Goal: Information Seeking & Learning: Learn about a topic

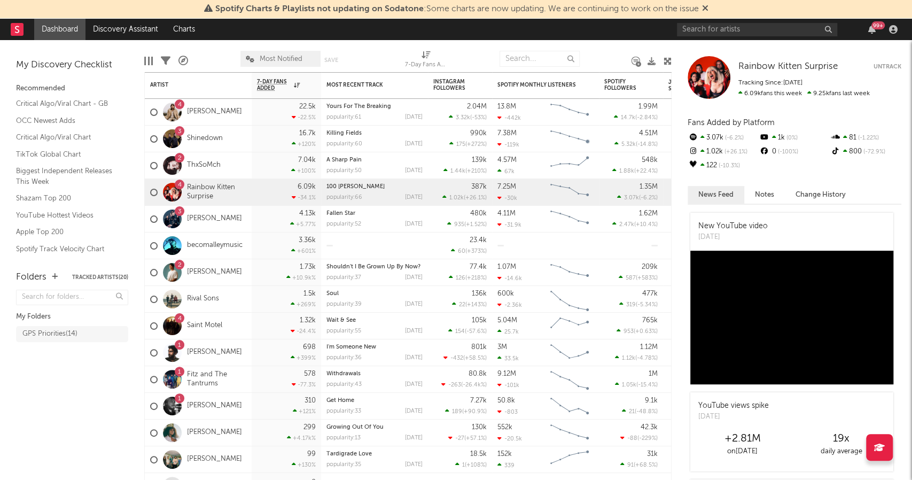
click at [703, 40] on div "99 +" at bounding box center [789, 29] width 224 height 21
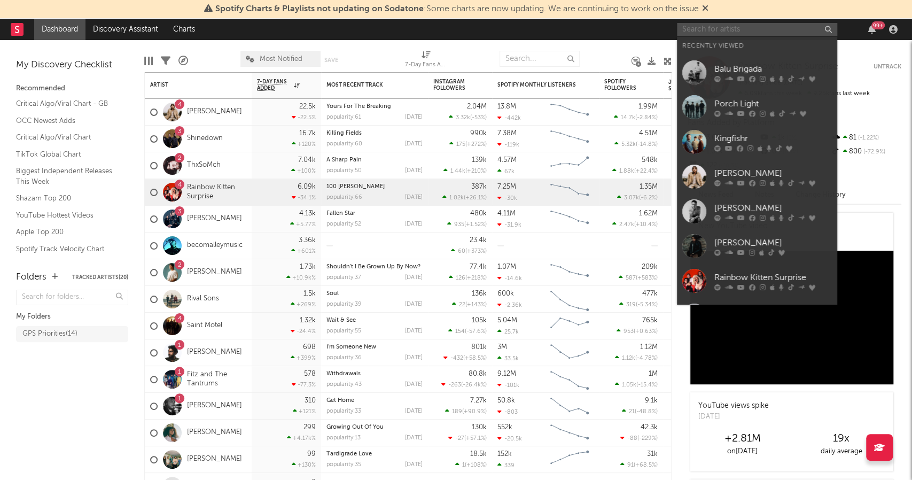
click at [705, 35] on input "text" at bounding box center [757, 29] width 160 height 13
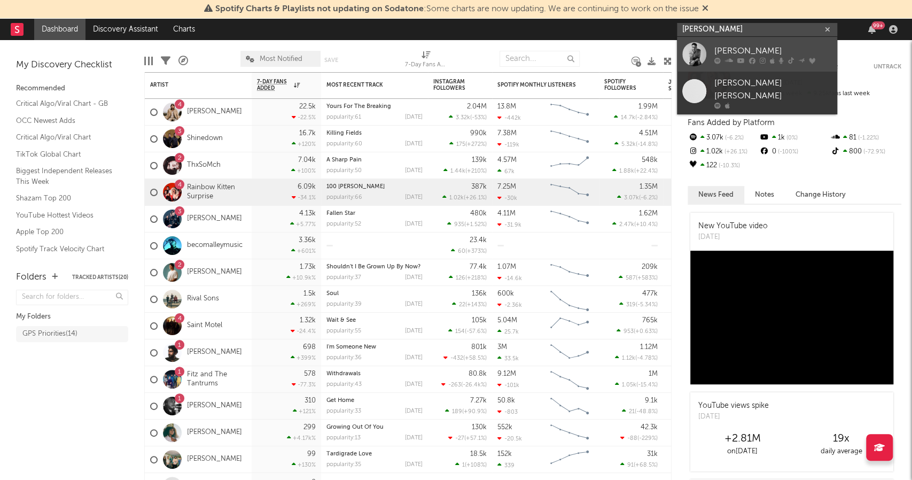
type input "cameron whit"
click at [727, 49] on div "Cameron Whitcomb" at bounding box center [773, 51] width 118 height 13
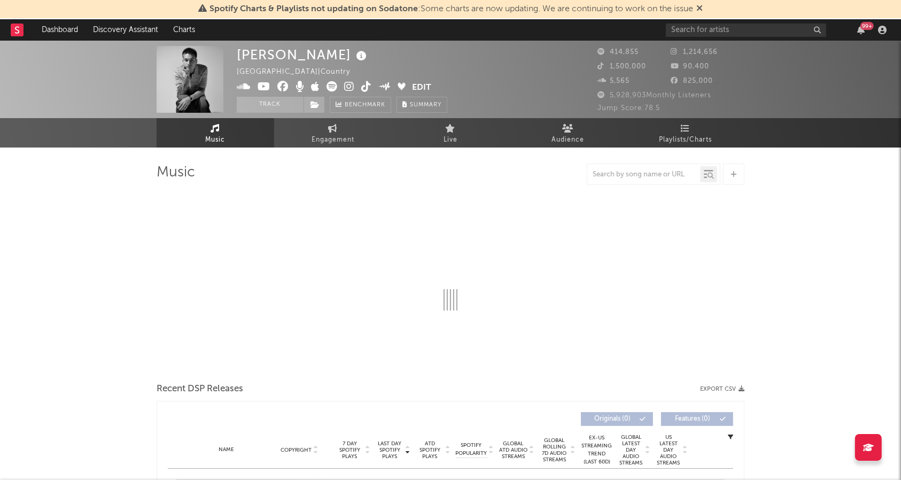
select select "6m"
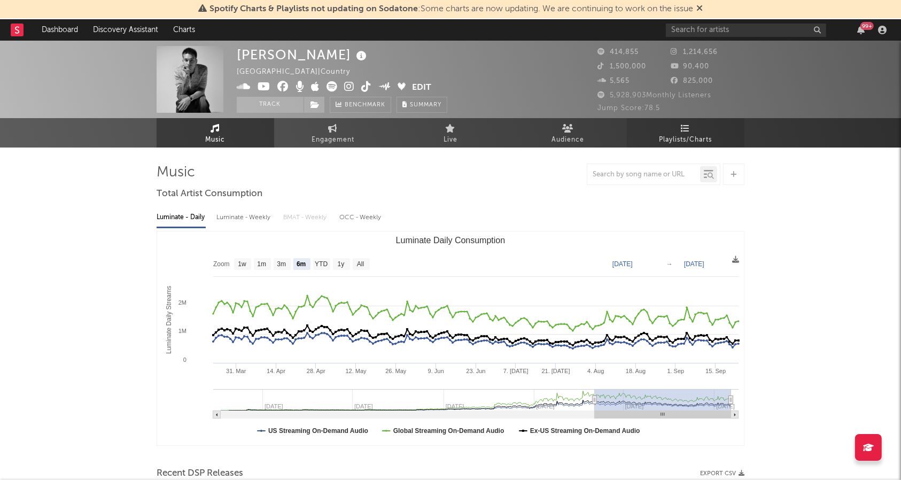
click at [696, 141] on span "Playlists/Charts" at bounding box center [685, 140] width 53 height 13
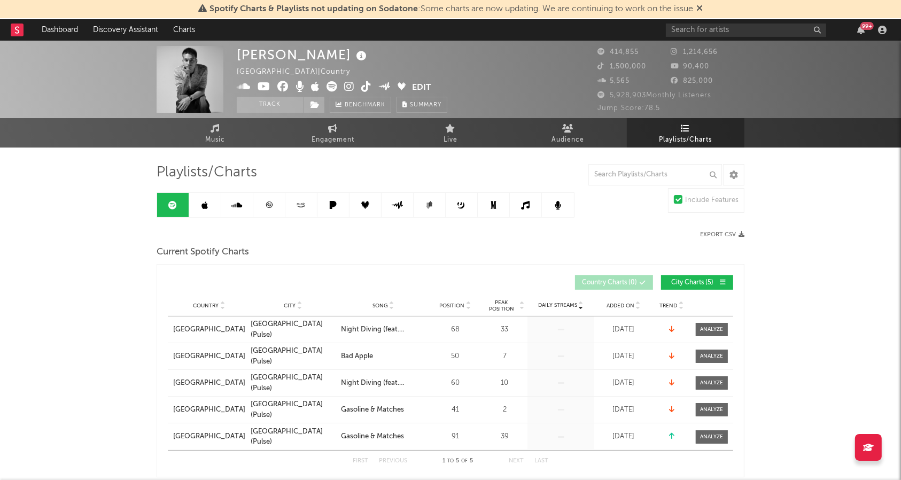
click at [267, 201] on icon at bounding box center [269, 205] width 8 height 8
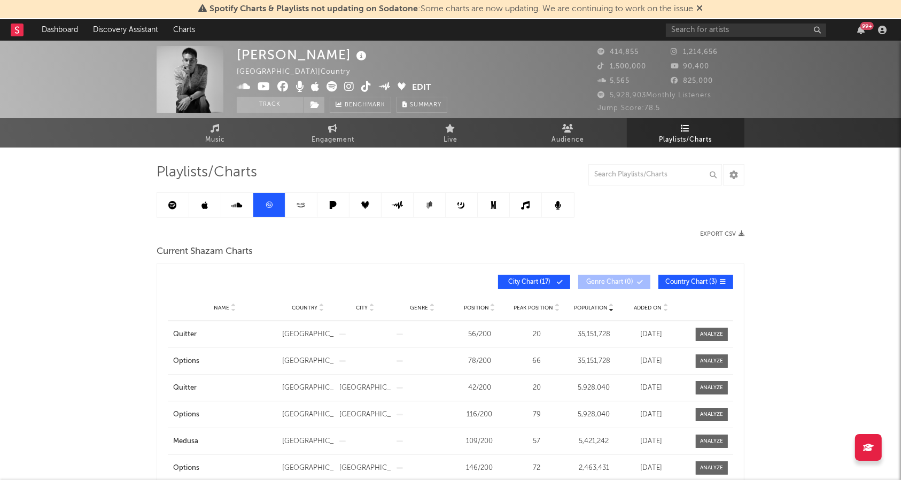
click at [267, 201] on icon at bounding box center [269, 205] width 8 height 8
click at [168, 197] on link at bounding box center [173, 205] width 32 height 24
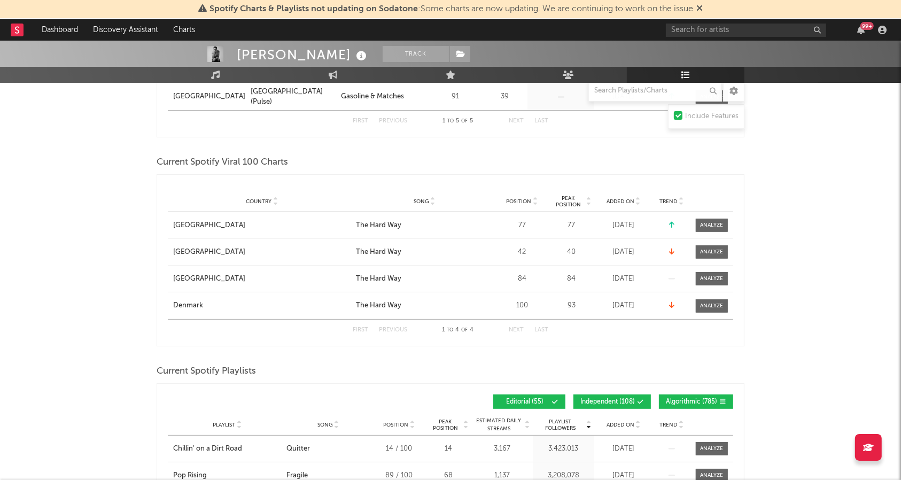
scroll to position [338, 0]
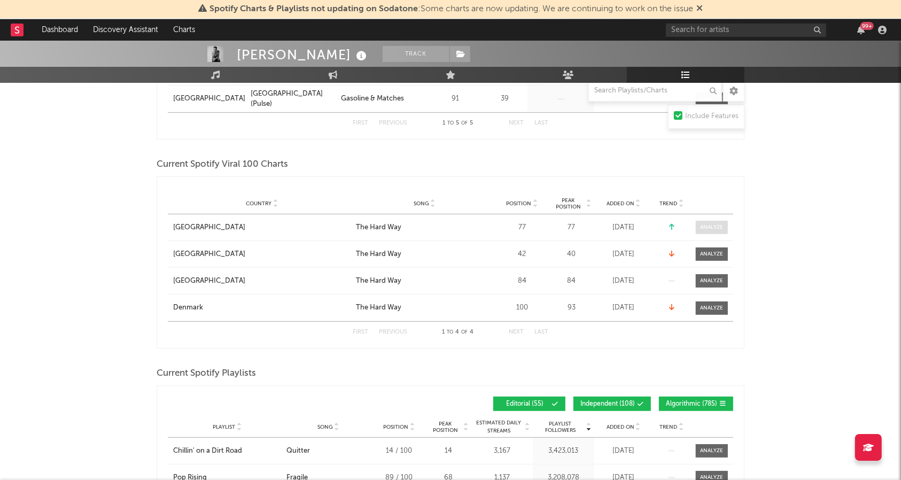
click at [709, 223] on div at bounding box center [712, 227] width 23 height 8
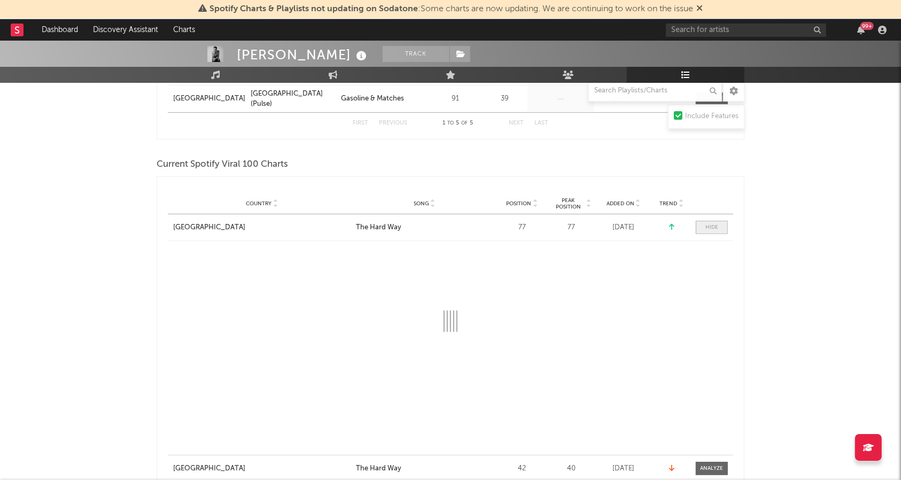
select select "1w"
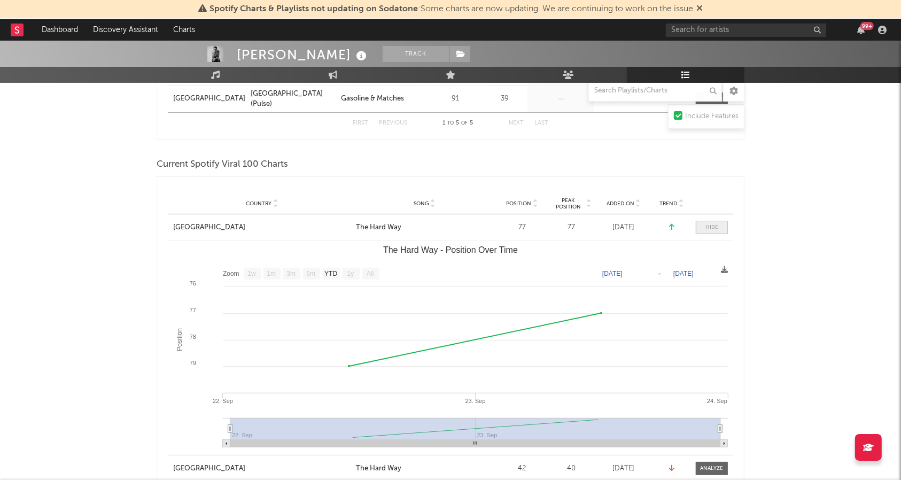
click at [717, 221] on span at bounding box center [712, 227] width 32 height 13
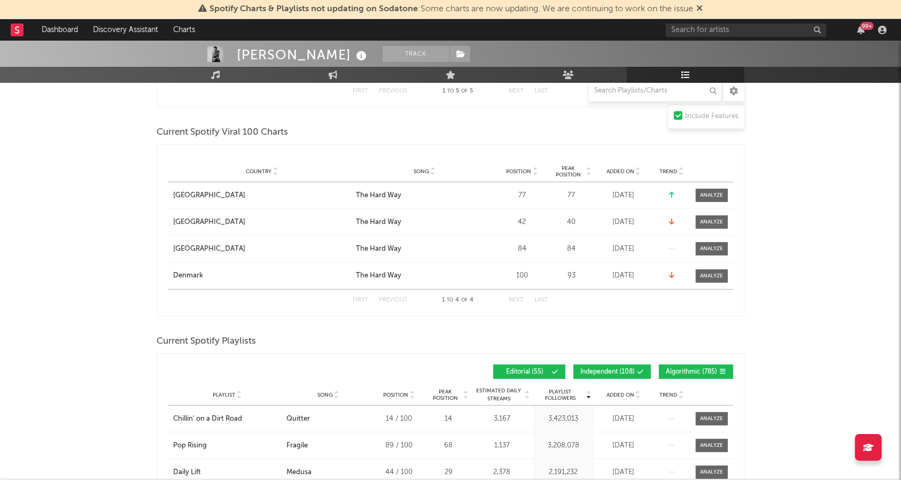
scroll to position [363, 0]
